Goal: Transaction & Acquisition: Purchase product/service

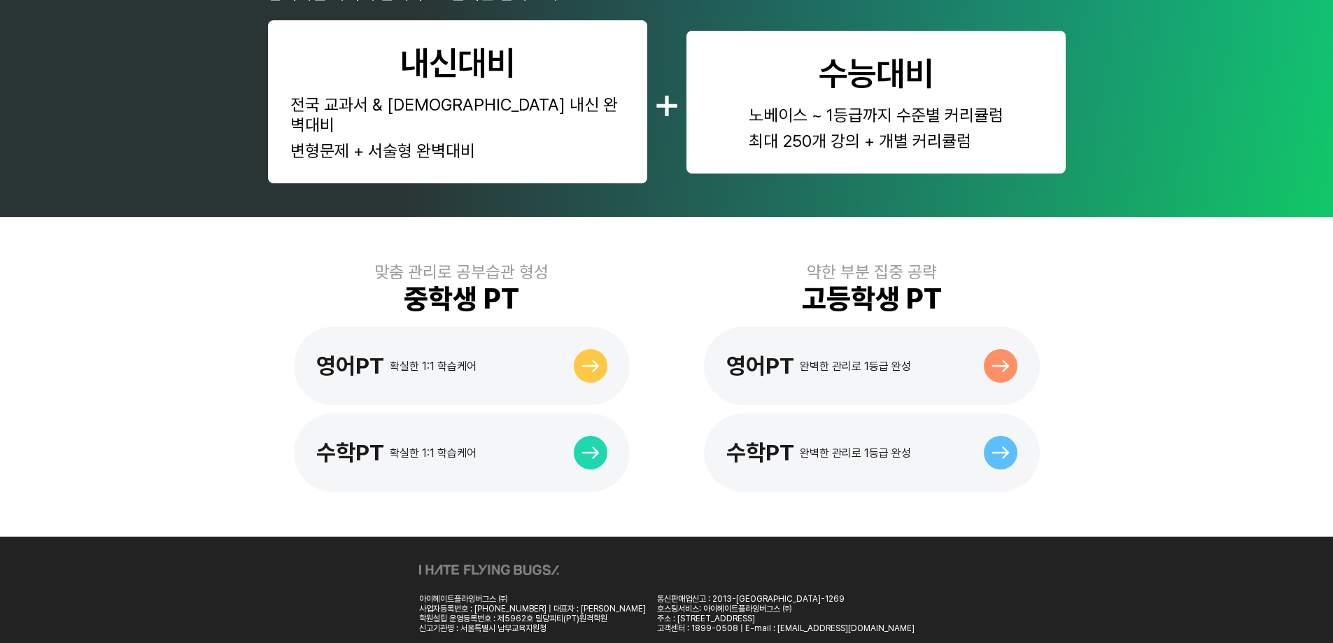
scroll to position [687, 0]
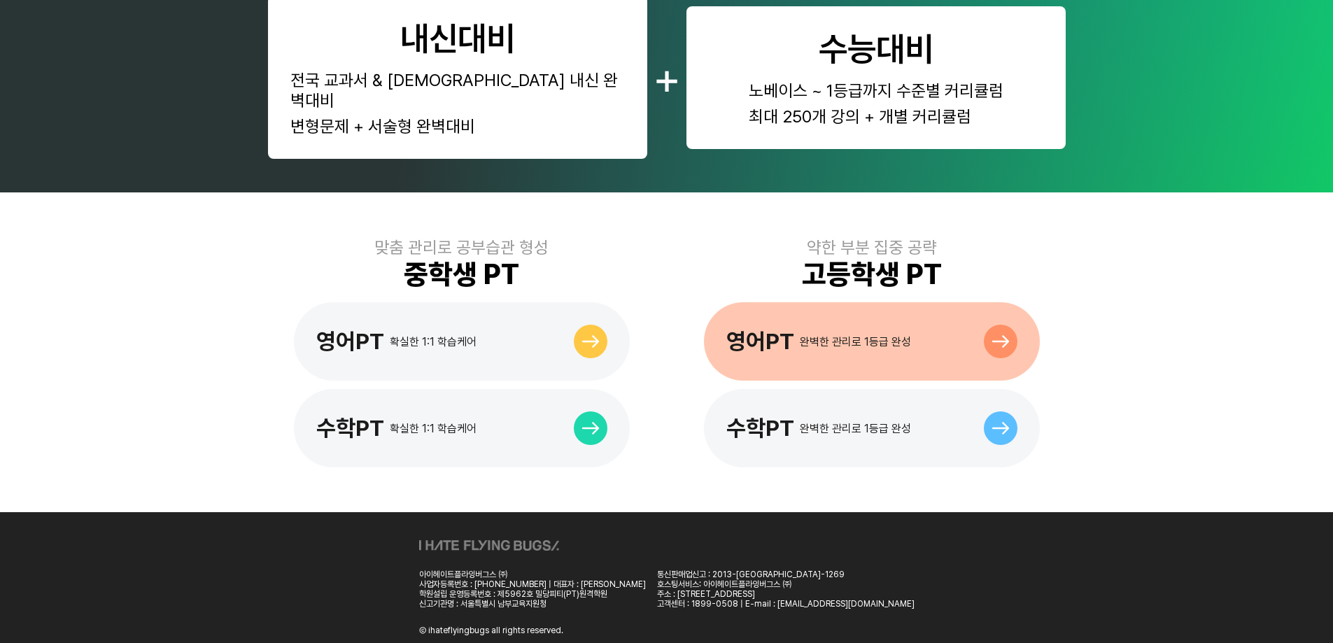
click at [877, 303] on div "영어PT 완벽한 관리로 1등급 완성" at bounding box center [872, 341] width 336 height 78
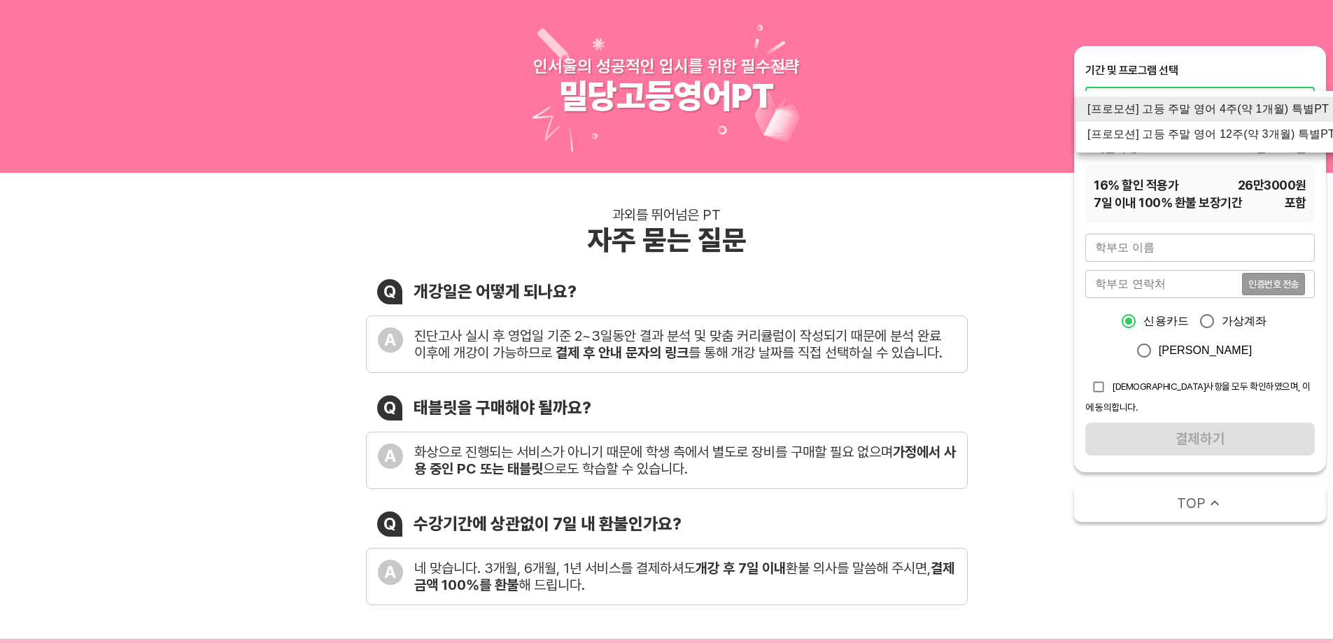
click at [1223, 109] on li "[프로모션] 고등 주말 영어 4주(약 1개월) 특별PT" at bounding box center [1211, 109] width 270 height 25
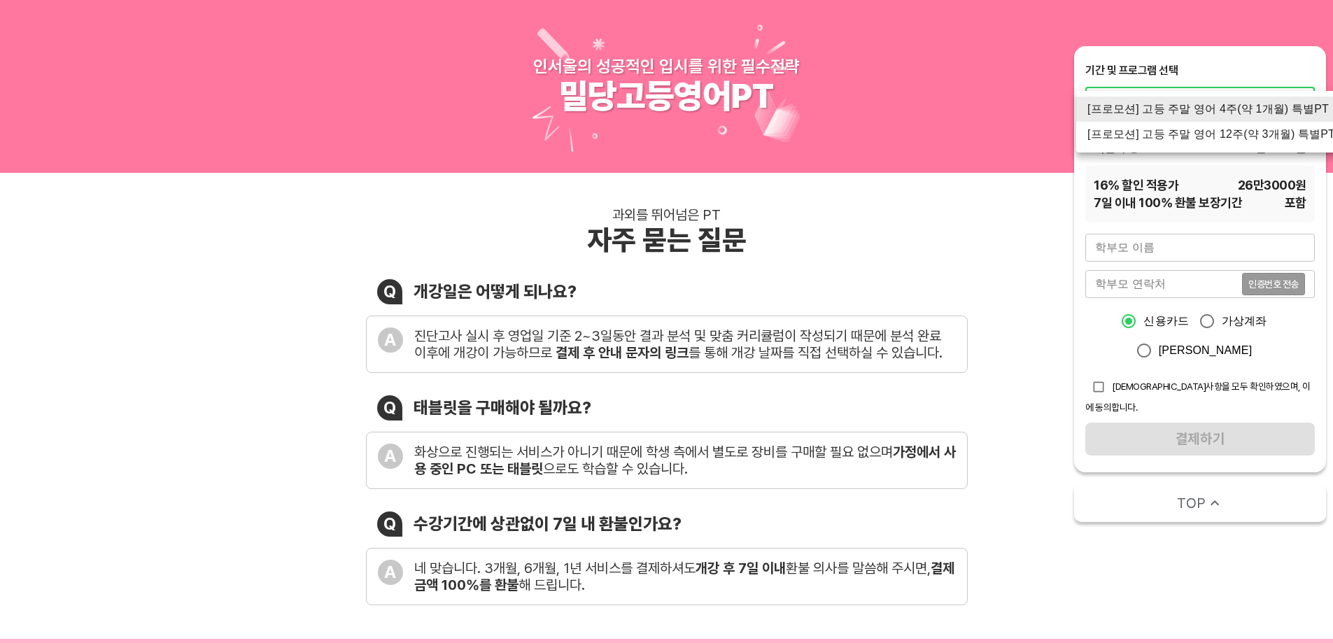
drag, startPoint x: 1024, startPoint y: 132, endPoint x: 1006, endPoint y: 134, distance: 18.3
click at [1023, 132] on div at bounding box center [666, 321] width 1333 height 643
